Goal: Communication & Community: Answer question/provide support

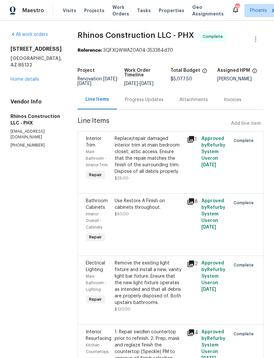
click at [27, 82] on link "Home details" at bounding box center [25, 79] width 29 height 5
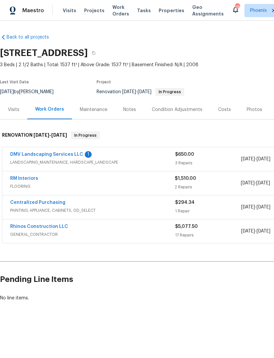
click at [74, 157] on link "DMV Landscaping Services LLC" at bounding box center [46, 154] width 73 height 5
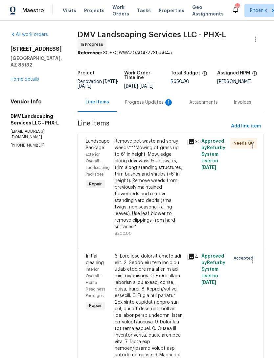
click at [153, 106] on div "Progress Updates 1" at bounding box center [149, 102] width 49 height 7
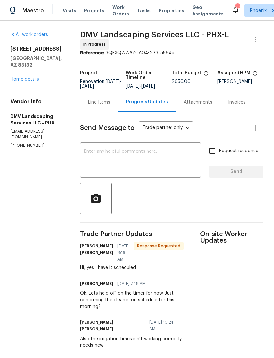
click at [127, 169] on textarea at bounding box center [140, 160] width 113 height 23
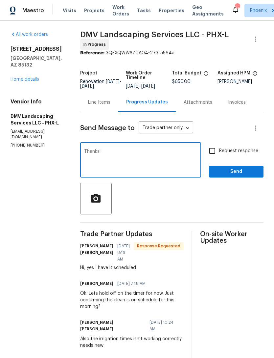
type textarea "Thanks!"
click at [253, 176] on span "Send" at bounding box center [236, 171] width 44 height 8
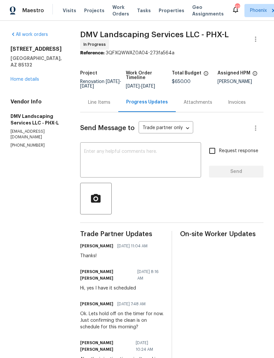
click at [31, 79] on link "Home details" at bounding box center [25, 79] width 29 height 5
